Goal: Check status: Check status

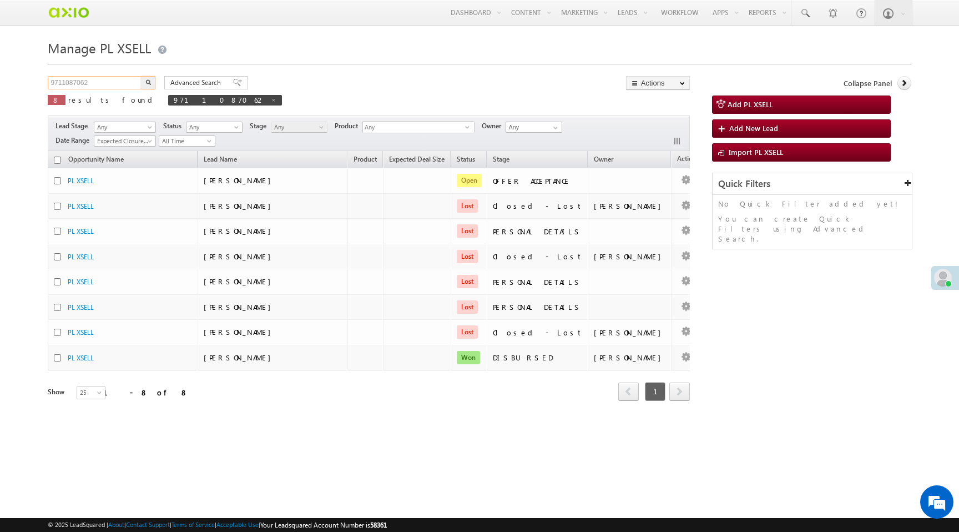
click at [69, 82] on input "9711087062" at bounding box center [95, 82] width 95 height 13
paste input "8313960627"
type input "8313960627"
click at [150, 85] on img "button" at bounding box center [148, 82] width 6 height 6
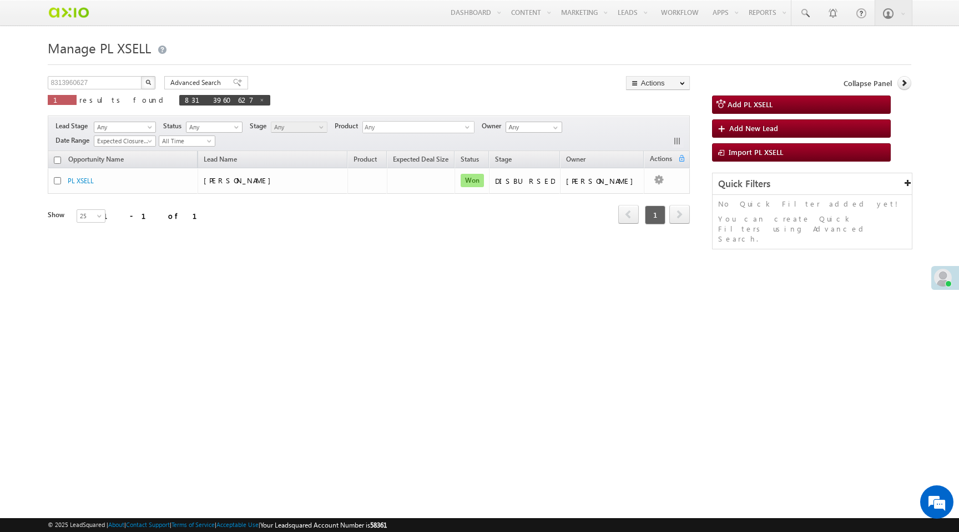
click at [150, 83] on img "button" at bounding box center [148, 82] width 6 height 6
